Goal: Find specific page/section: Find specific page/section

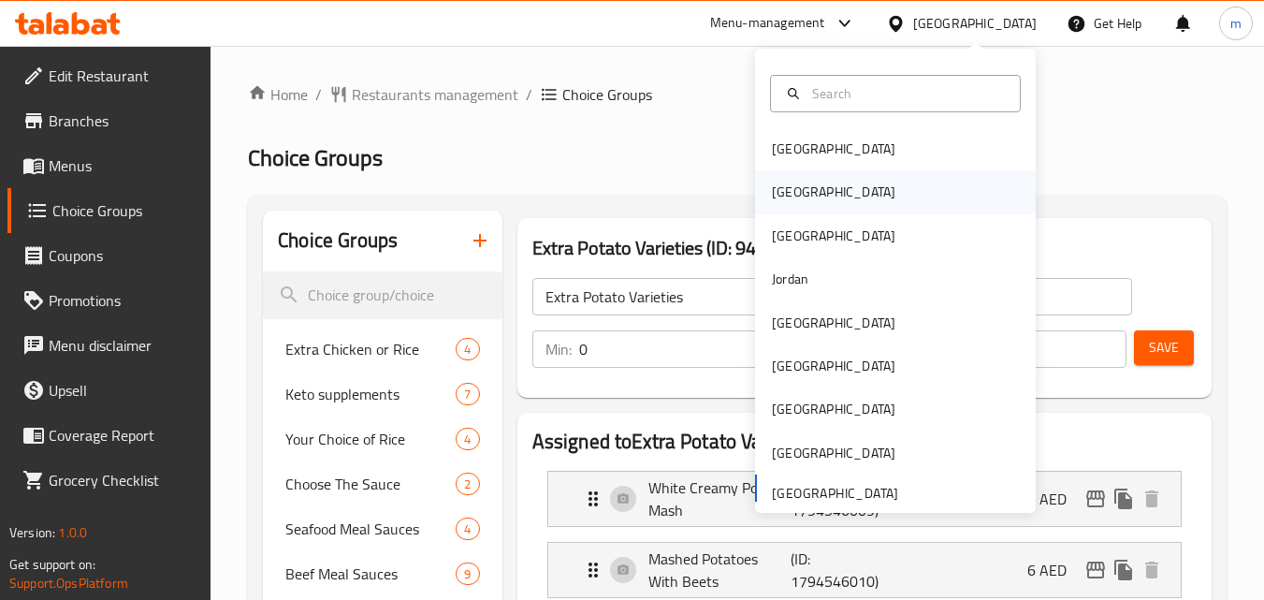
click at [864, 196] on div "[GEOGRAPHIC_DATA]" at bounding box center [895, 191] width 281 height 43
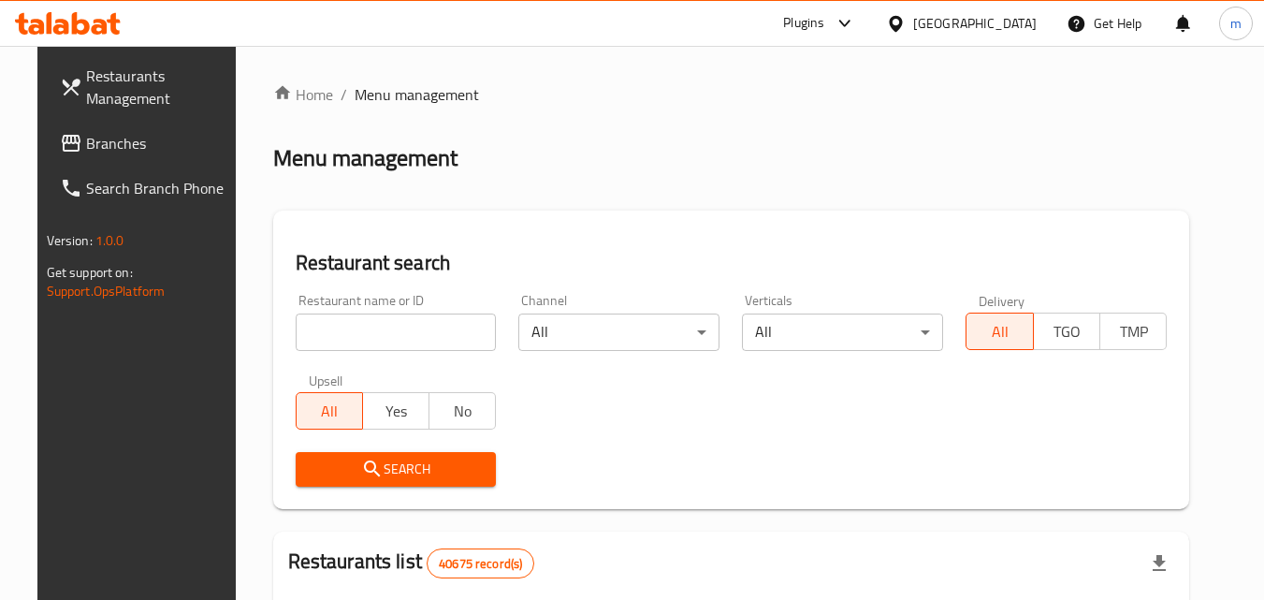
click at [1011, 23] on div "[GEOGRAPHIC_DATA]" at bounding box center [976, 23] width 124 height 21
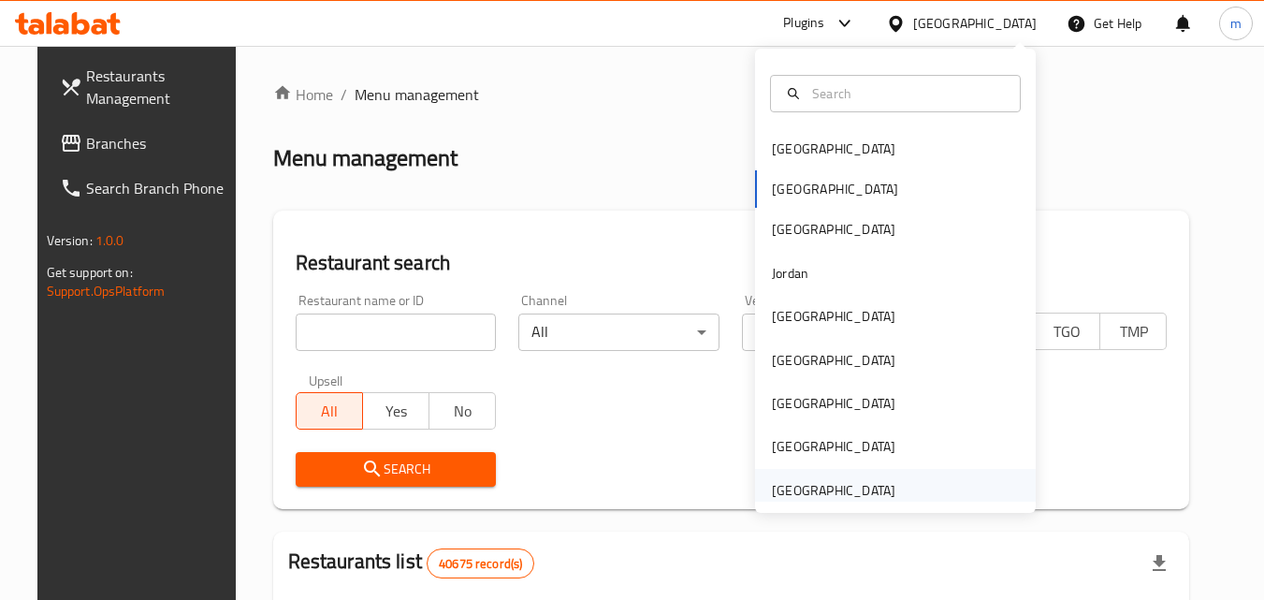
click at [832, 480] on div "[GEOGRAPHIC_DATA]" at bounding box center [834, 490] width 124 height 21
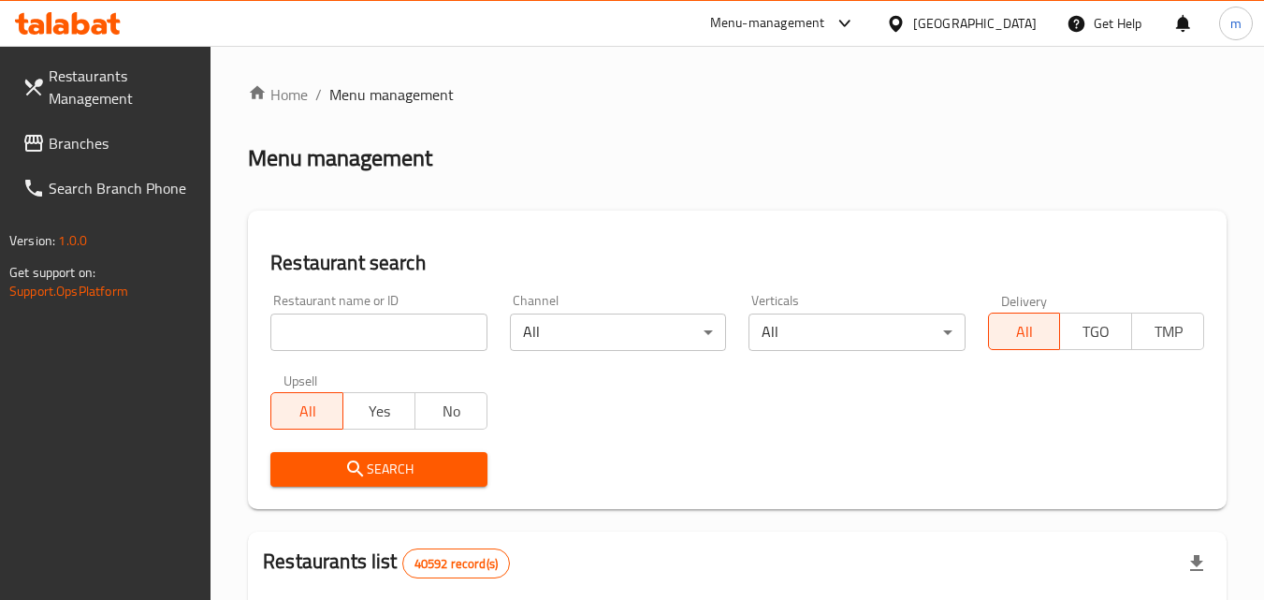
click at [55, 137] on span "Branches" at bounding box center [123, 143] width 148 height 22
